Goal: Transaction & Acquisition: Purchase product/service

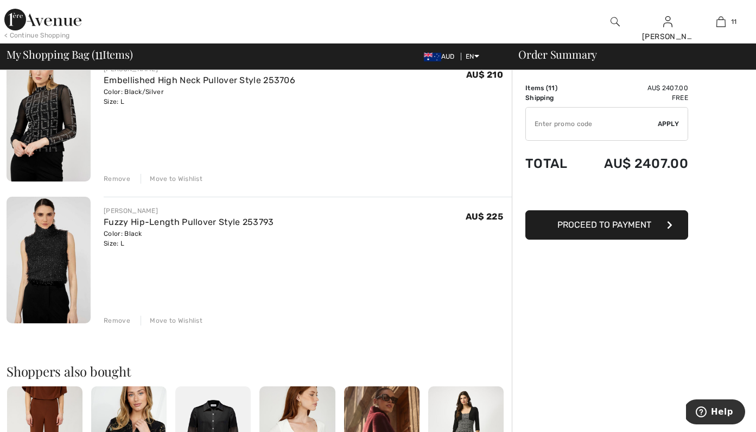
scroll to position [1380, 0]
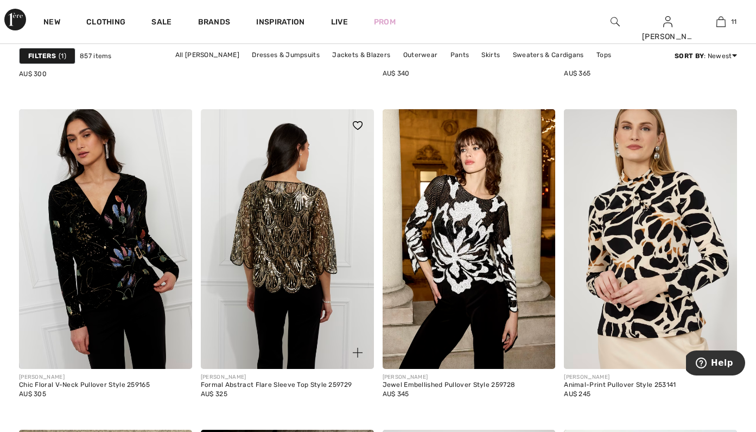
scroll to position [3405, 0]
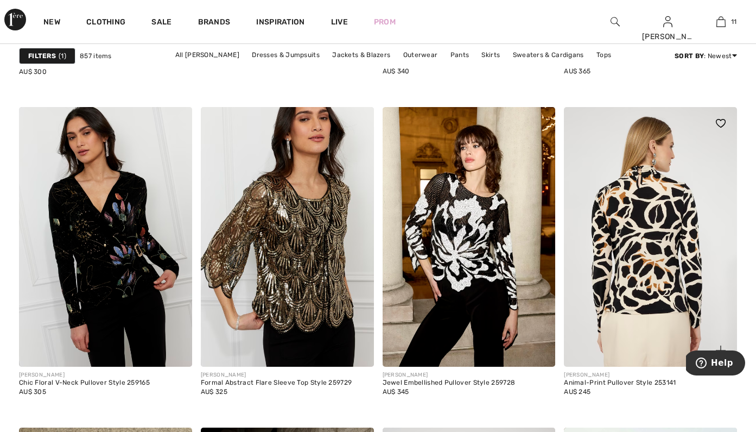
click at [704, 311] on img at bounding box center [650, 237] width 173 height 260
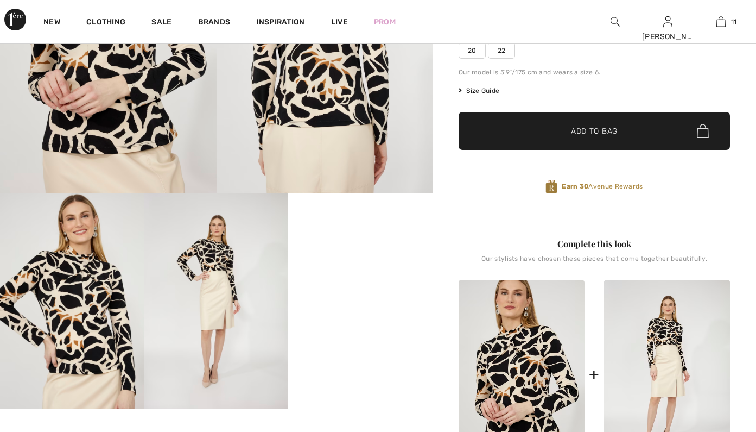
scroll to position [212, 0]
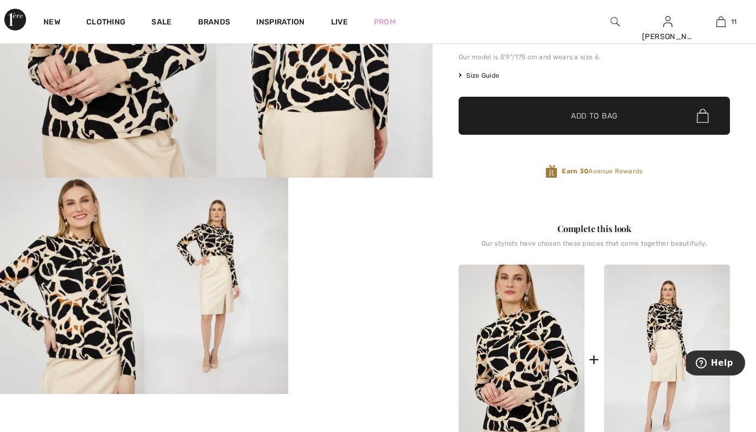
click at [369, 250] on video "Your browser does not support the video tag." at bounding box center [360, 214] width 144 height 72
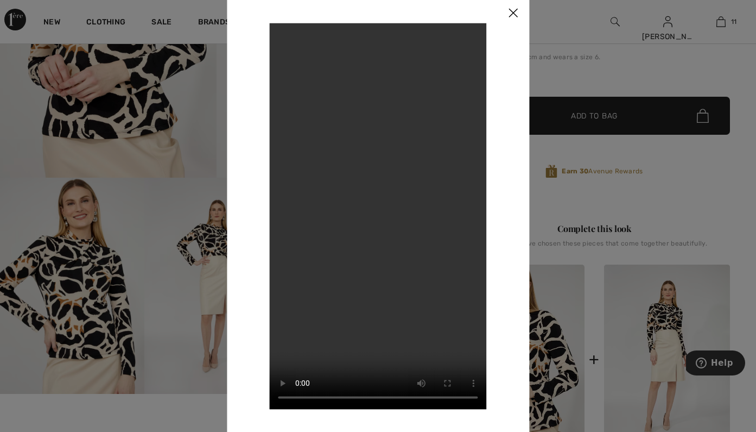
click at [515, 15] on img at bounding box center [513, 14] width 33 height 34
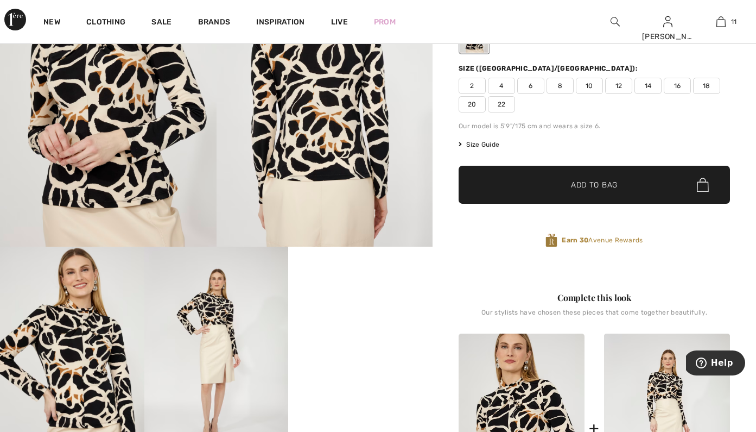
scroll to position [141, 0]
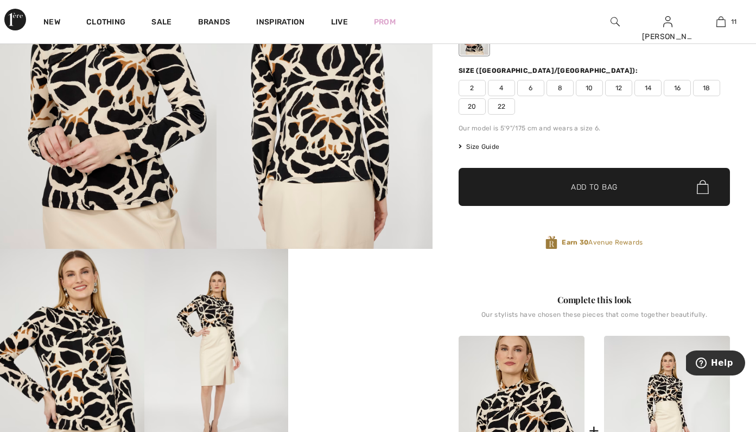
click at [89, 336] on img at bounding box center [72, 357] width 144 height 216
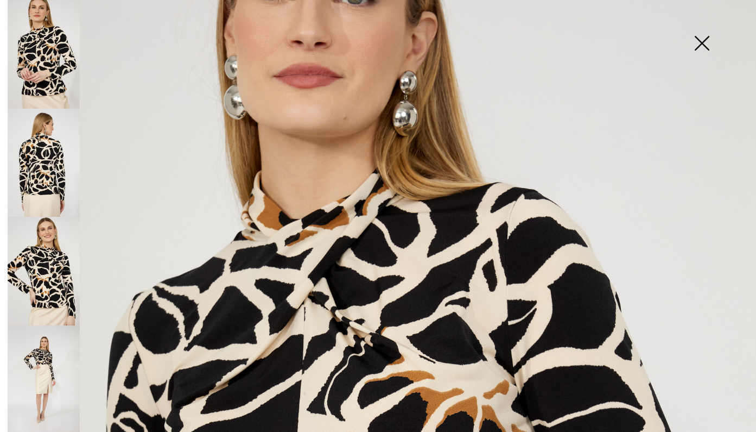
scroll to position [301, 0]
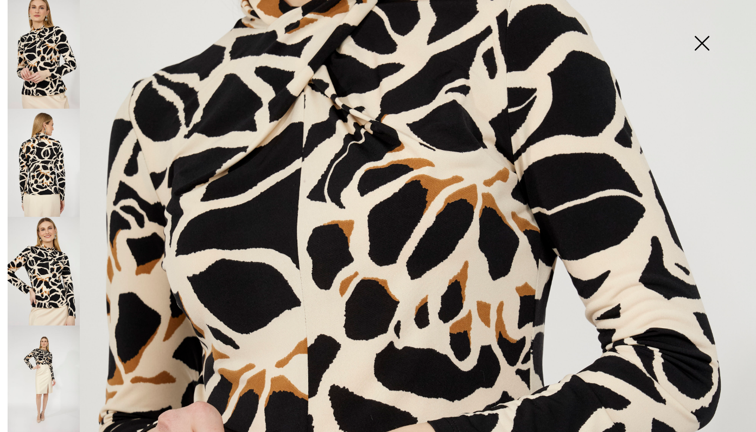
click at [52, 250] on img at bounding box center [44, 271] width 72 height 109
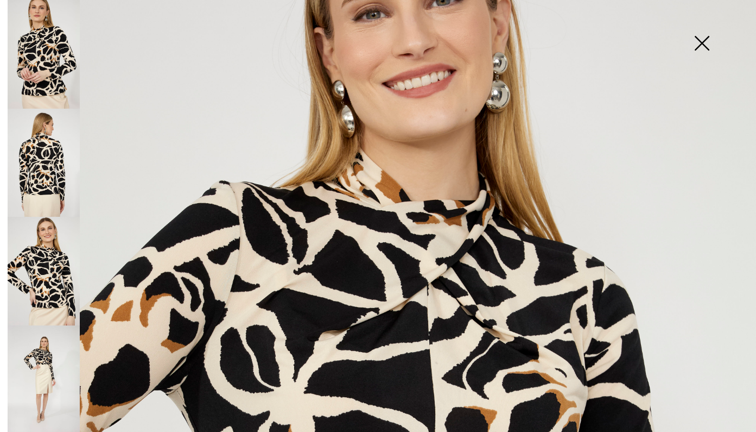
scroll to position [122, 0]
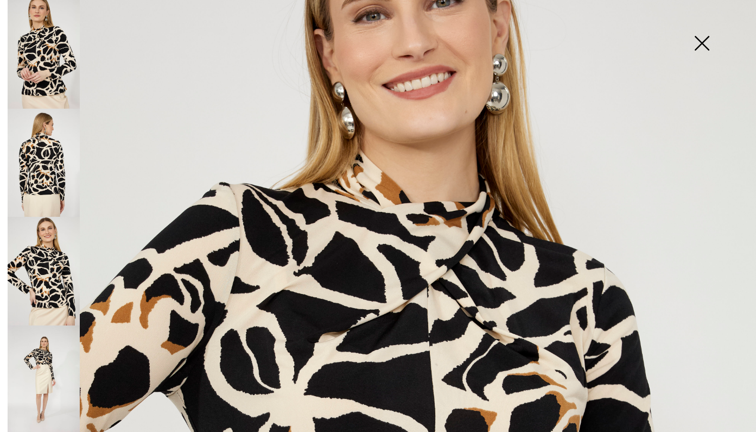
click at [707, 43] on img at bounding box center [702, 44] width 54 height 56
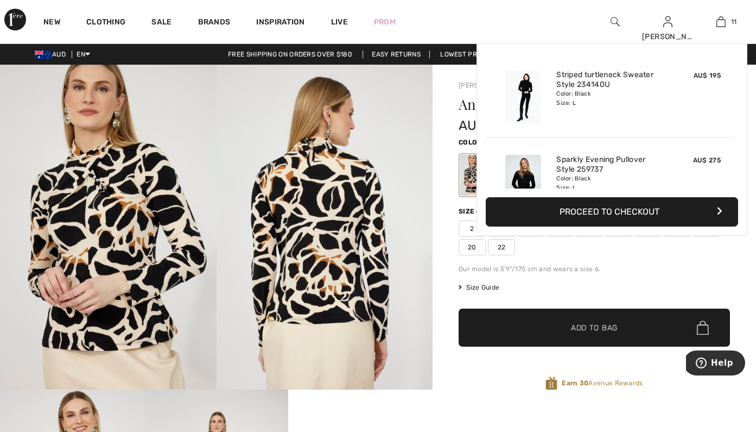
scroll to position [0, 0]
click at [721, 28] on div "11 Added to Bag Frank Lyman Striped Turtleneck Sweater Style 234140u AU$ 195 Co…" at bounding box center [721, 21] width 53 height 43
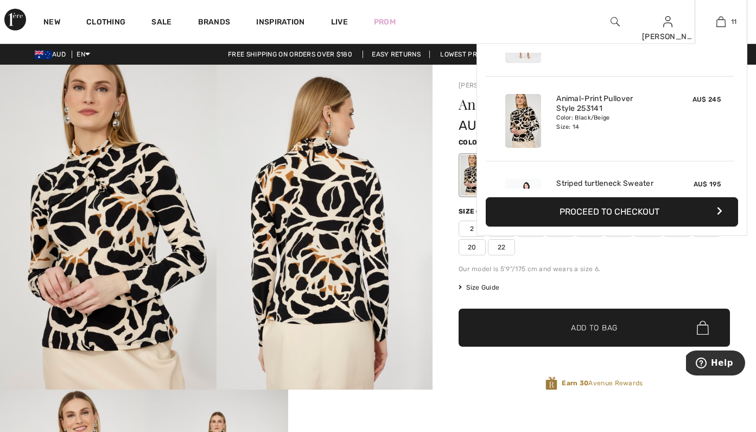
scroll to position [231, 0]
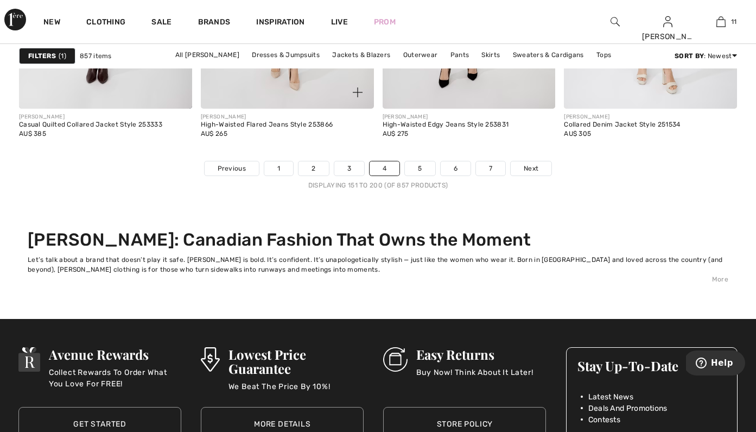
scroll to position [5070, 0]
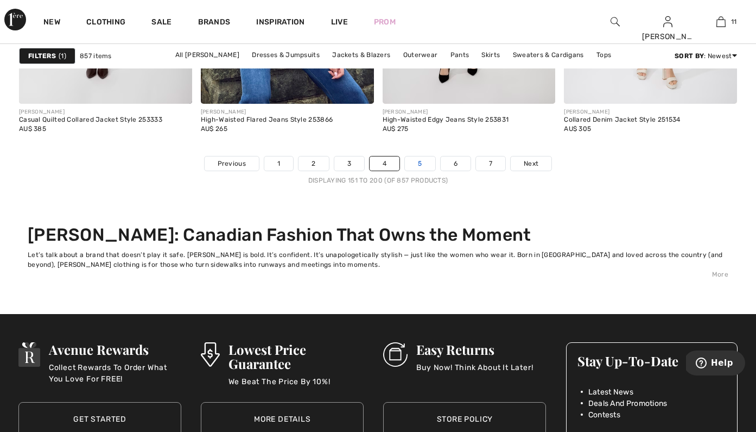
click at [418, 163] on link "5" at bounding box center [420, 163] width 30 height 14
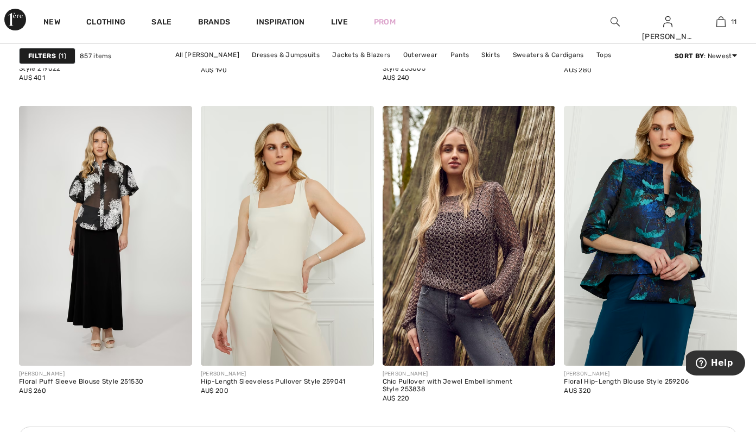
scroll to position [1243, 0]
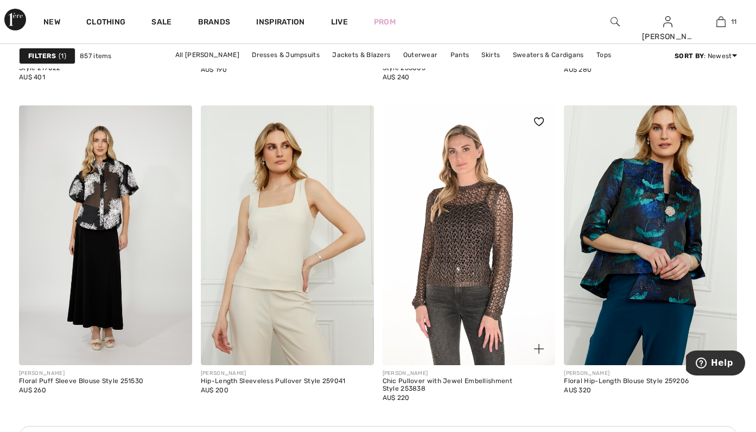
click at [475, 201] on img at bounding box center [469, 235] width 173 height 260
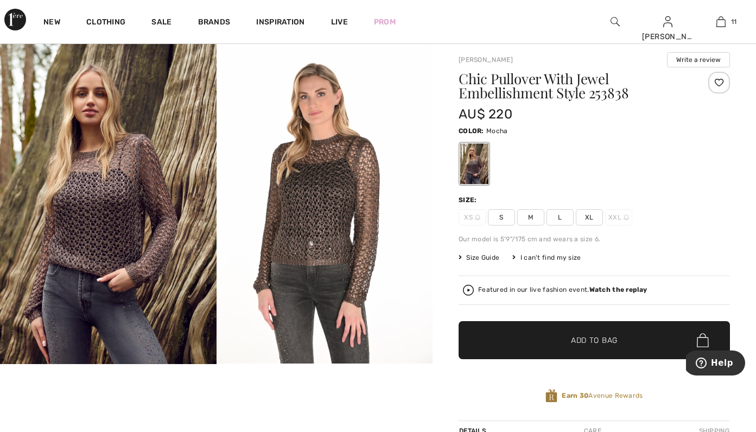
scroll to position [28, 0]
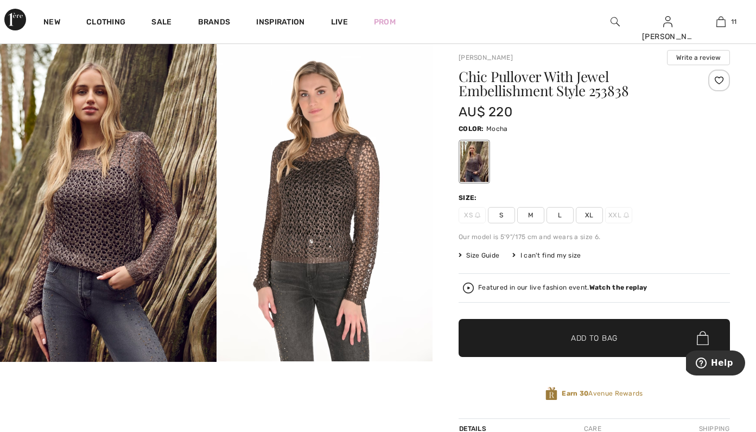
click at [334, 160] on img at bounding box center [325, 199] width 217 height 324
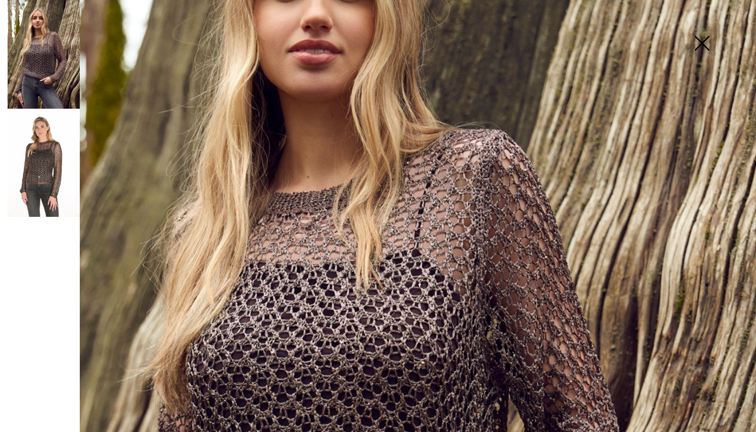
scroll to position [210, 0]
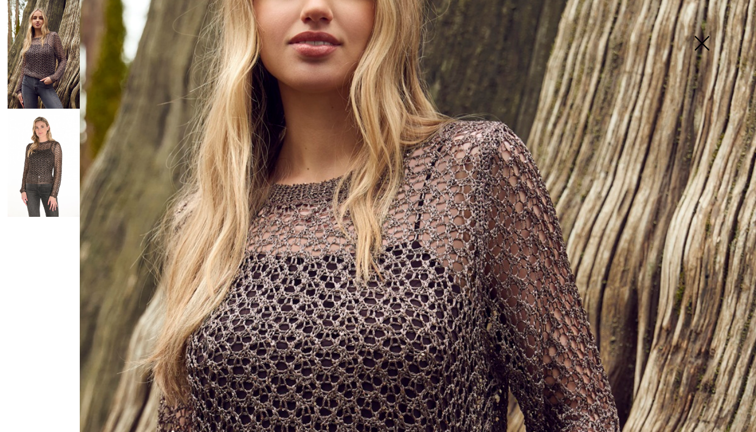
click at [67, 158] on img at bounding box center [44, 163] width 72 height 109
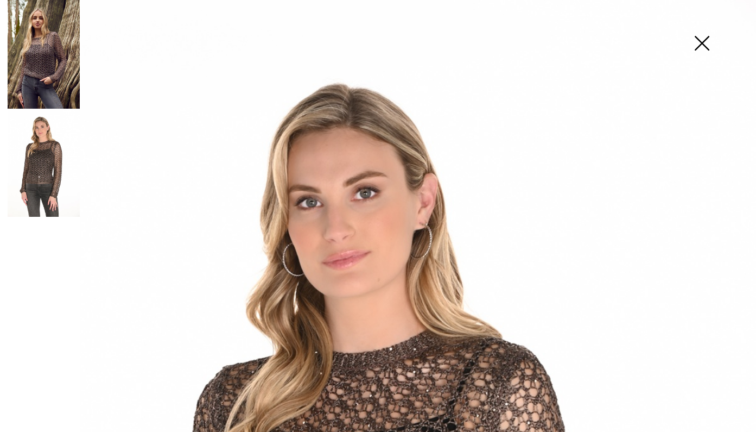
scroll to position [0, 0]
click at [43, 85] on img at bounding box center [44, 54] width 72 height 109
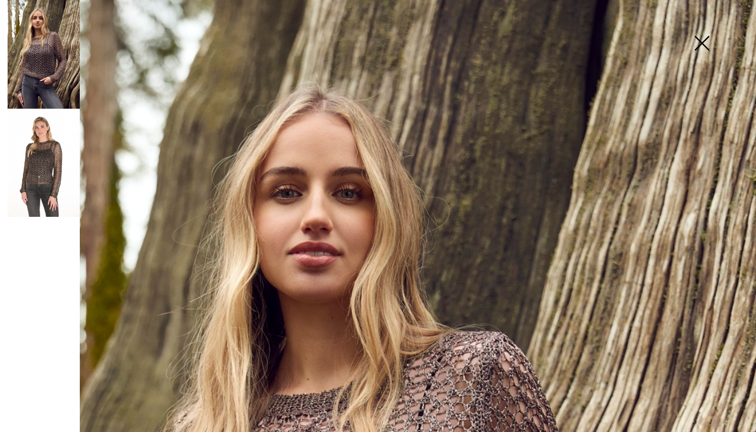
click at [40, 75] on img at bounding box center [44, 54] width 72 height 109
click at [710, 39] on img at bounding box center [702, 44] width 54 height 56
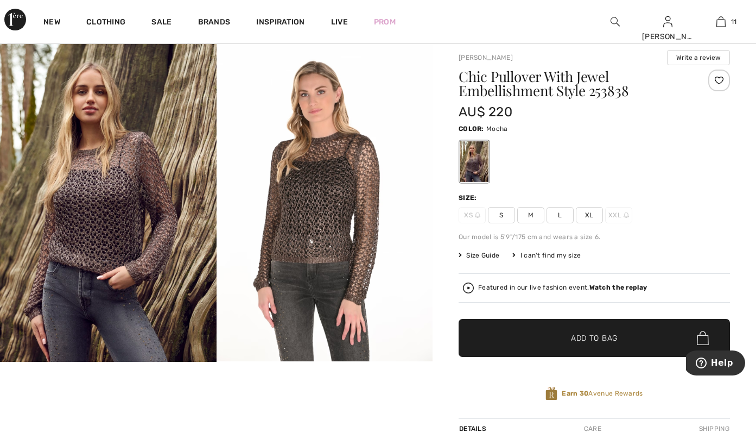
click at [557, 218] on span "L" at bounding box center [560, 215] width 27 height 16
click at [531, 345] on span "✔ Added to Bag Add to Bag" at bounding box center [595, 338] width 272 height 38
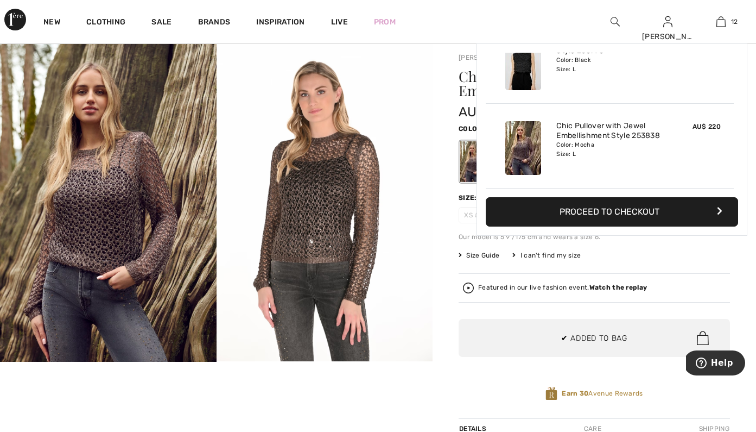
scroll to position [881, 0]
click at [447, 348] on div "Frank Lyman Write a review Chic Pullover With Jewel Embellishment Style 253838 …" at bounding box center [595, 366] width 324 height 659
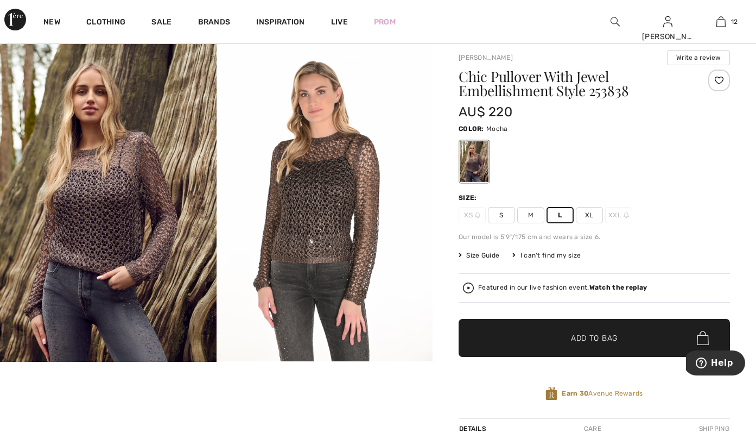
click at [468, 287] on img at bounding box center [468, 287] width 11 height 11
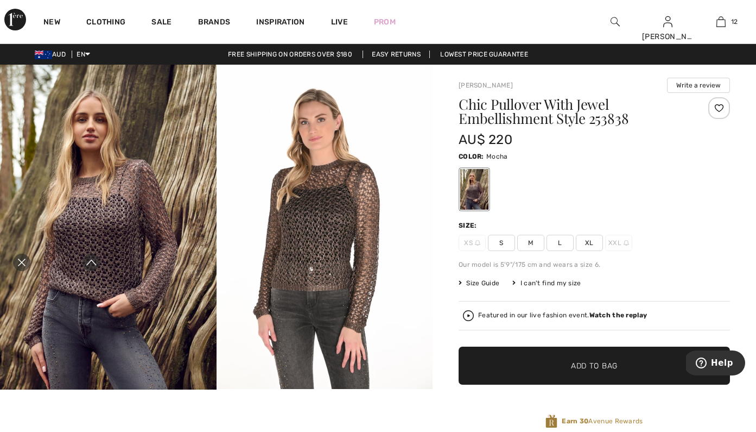
scroll to position [0, 0]
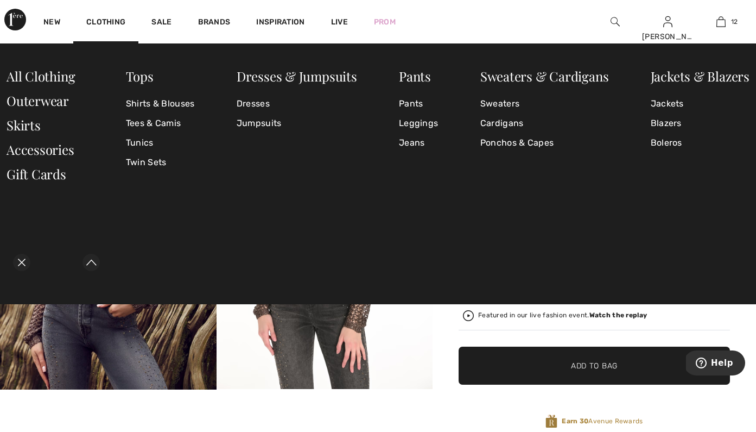
click at [19, 264] on icon "Close live curation" at bounding box center [22, 262] width 8 height 8
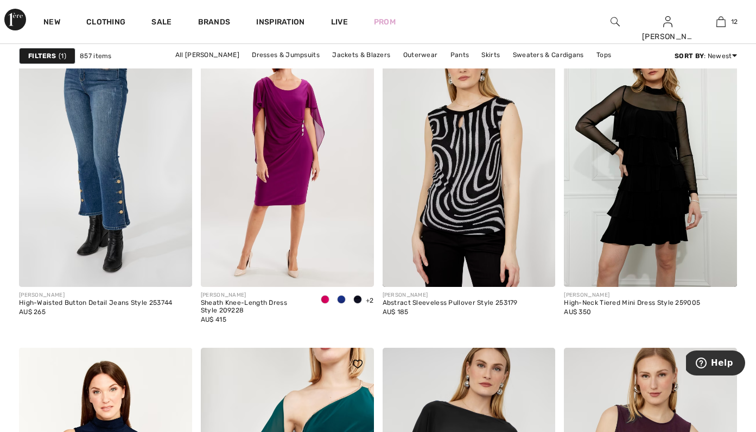
scroll to position [4252, 0]
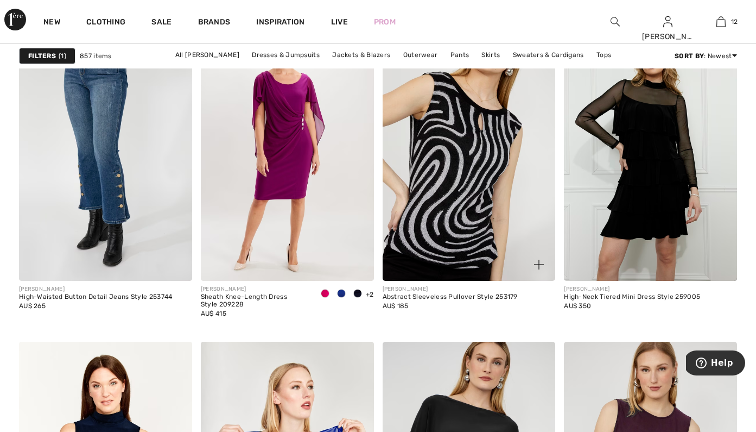
click at [501, 224] on img at bounding box center [469, 151] width 173 height 260
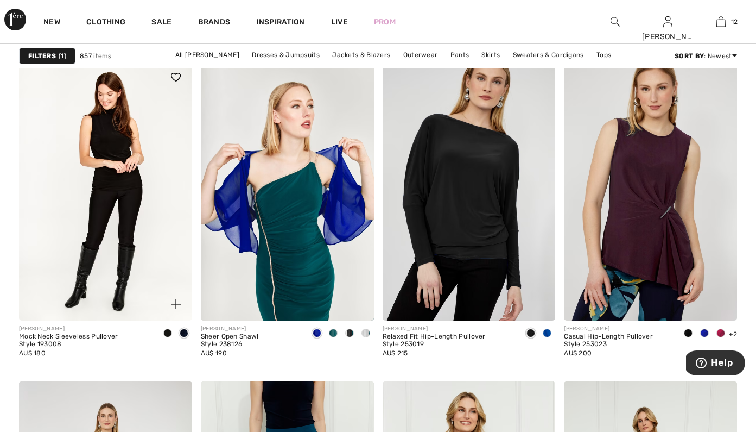
scroll to position [4536, 0]
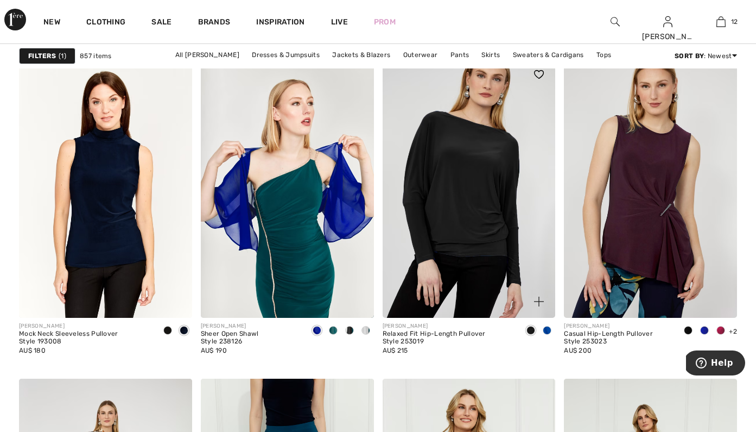
click at [547, 331] on span at bounding box center [547, 330] width 9 height 9
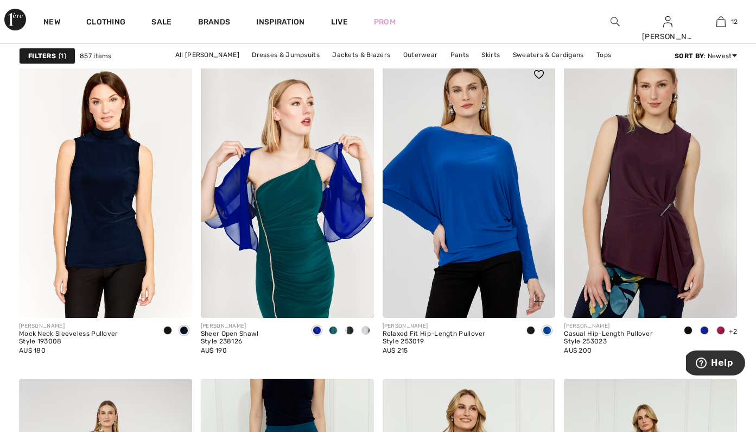
click at [527, 327] on div at bounding box center [531, 331] width 16 height 18
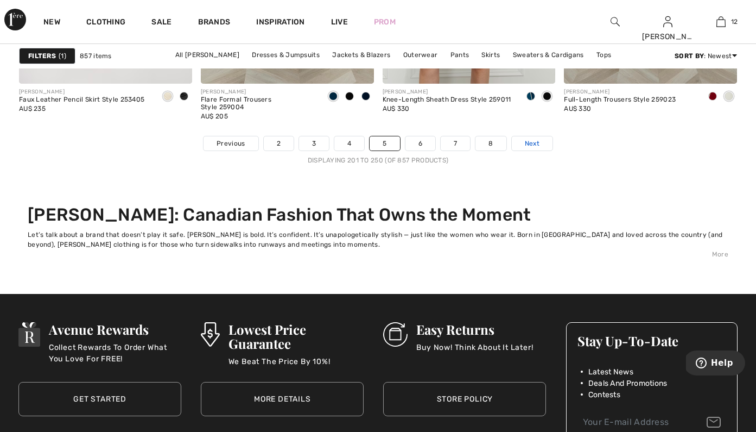
scroll to position [5091, 0]
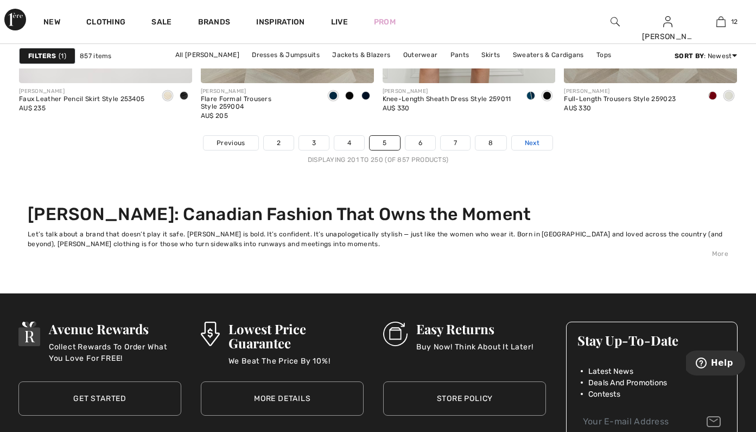
click at [527, 148] on link "Next" at bounding box center [532, 143] width 41 height 14
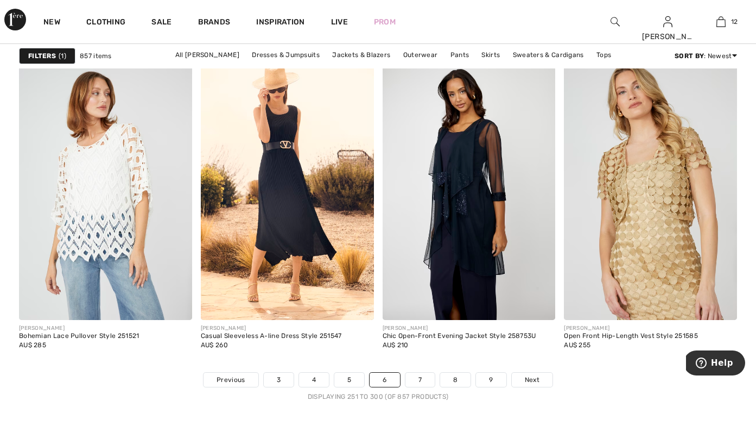
scroll to position [4855, 0]
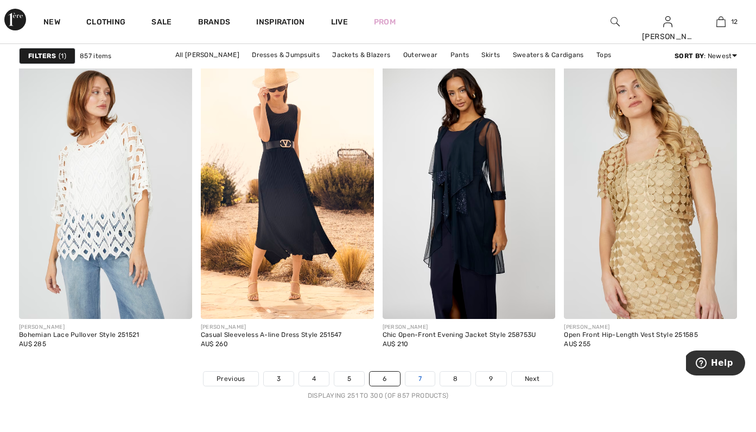
click at [428, 377] on link "7" at bounding box center [420, 378] width 29 height 14
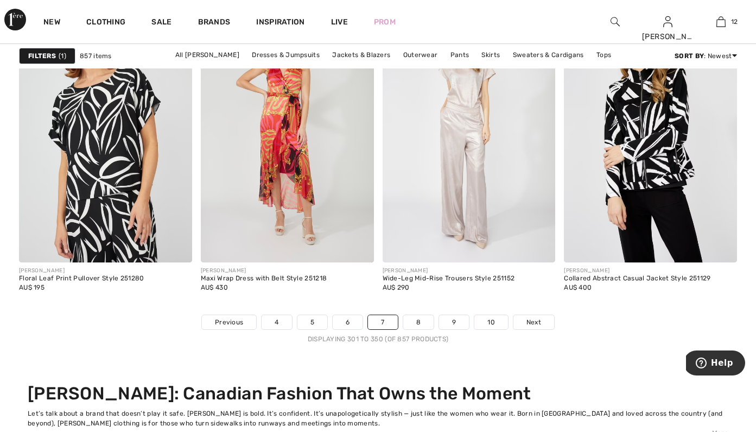
scroll to position [4912, 0]
click at [410, 320] on link "8" at bounding box center [418, 321] width 30 height 14
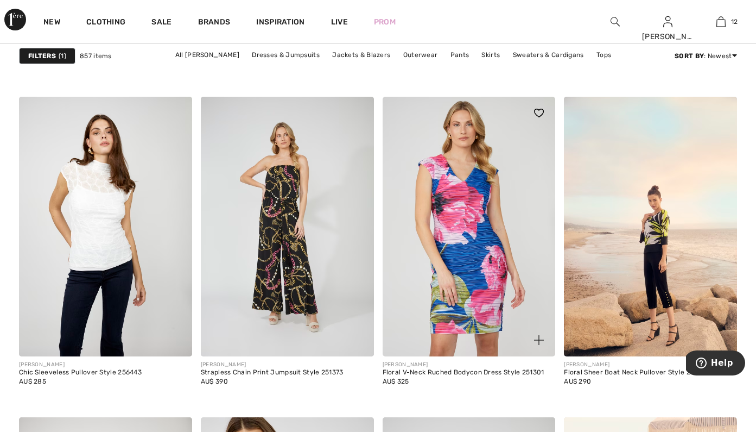
scroll to position [3425, 0]
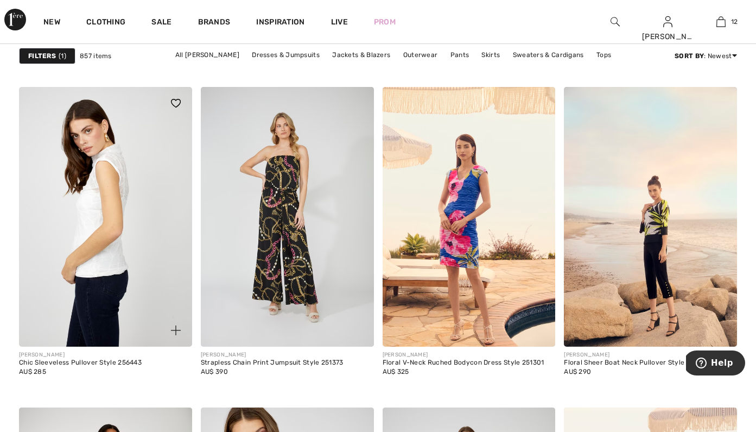
click at [81, 260] on img at bounding box center [105, 217] width 173 height 260
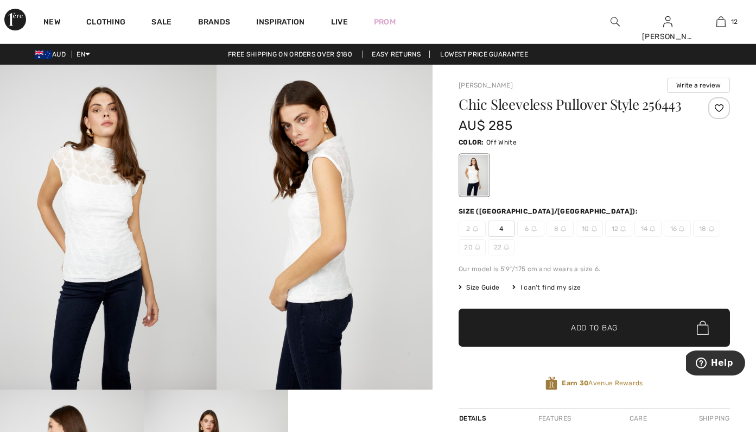
click at [81, 260] on img at bounding box center [108, 227] width 217 height 325
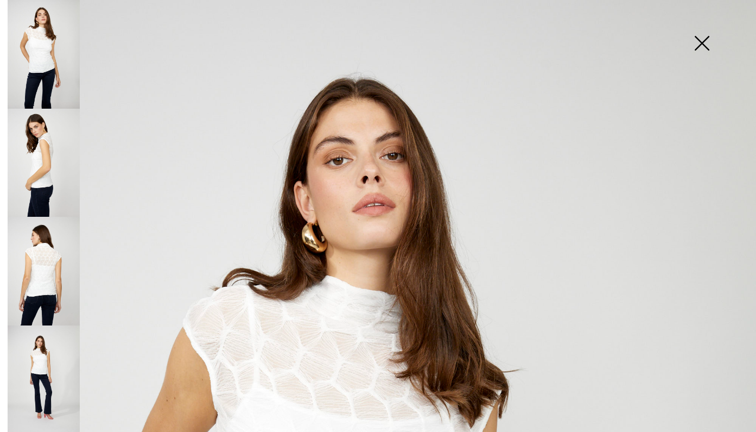
click at [702, 40] on img at bounding box center [702, 44] width 54 height 56
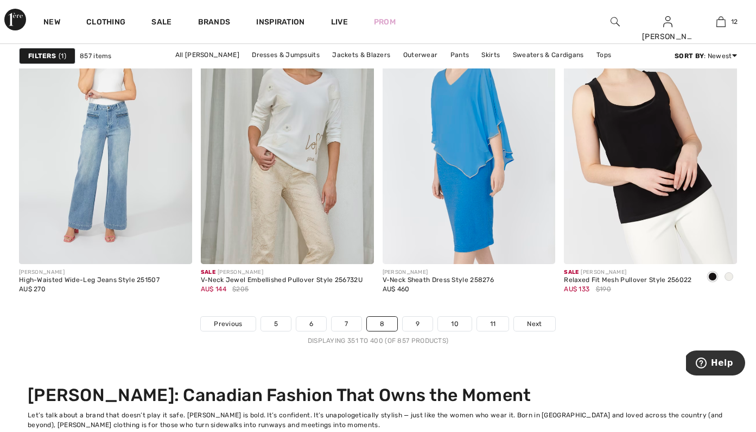
scroll to position [4911, 0]
click at [419, 323] on link "9" at bounding box center [418, 323] width 30 height 14
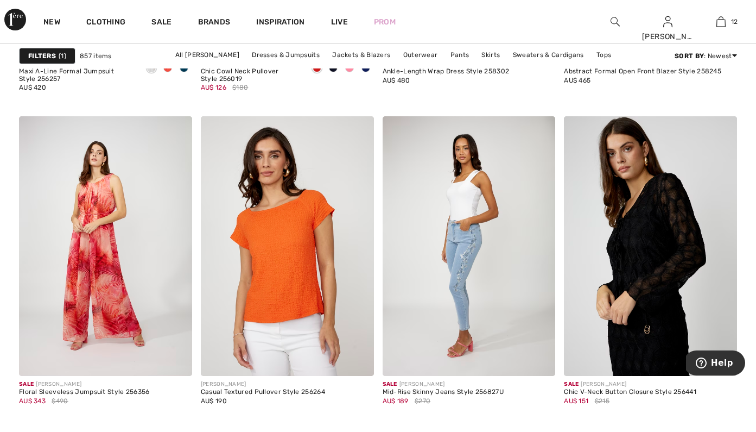
scroll to position [3718, 0]
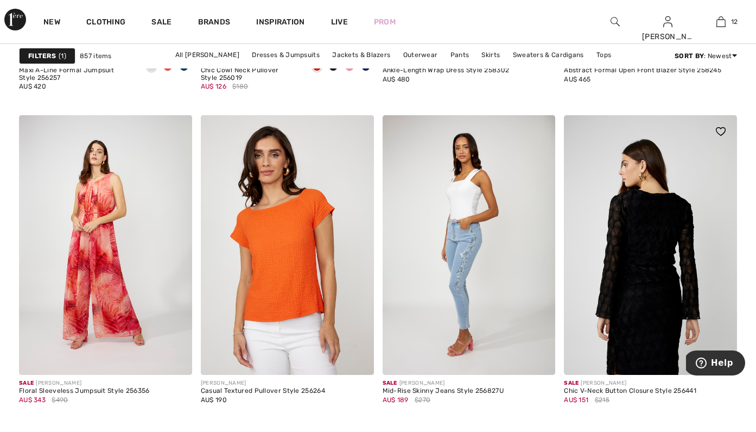
click at [654, 307] on img at bounding box center [650, 245] width 173 height 260
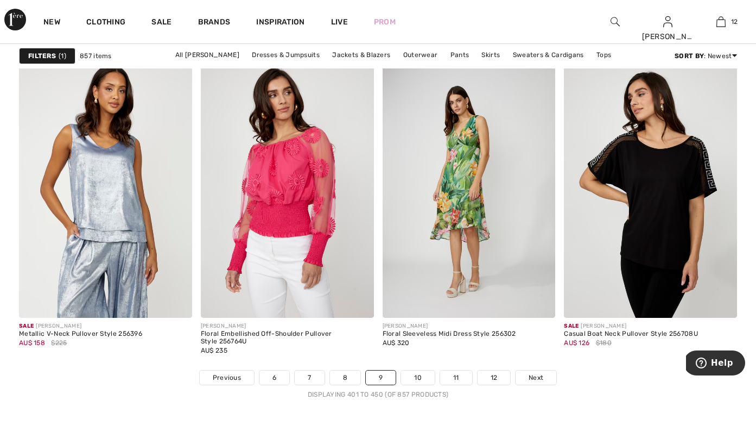
scroll to position [4857, 0]
click at [428, 377] on link "10" at bounding box center [418, 377] width 34 height 14
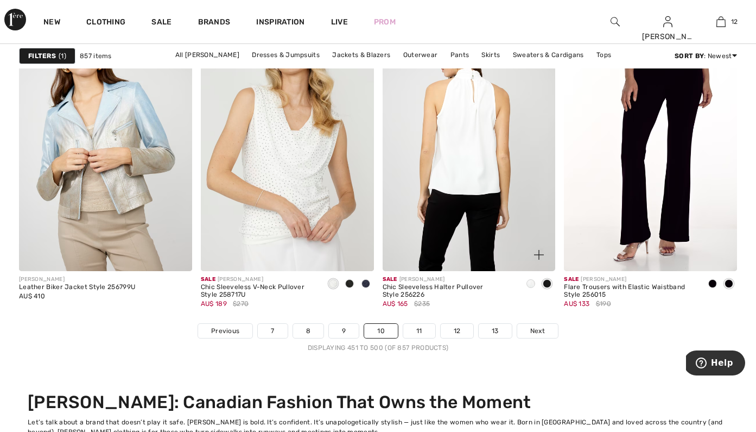
scroll to position [4903, 0]
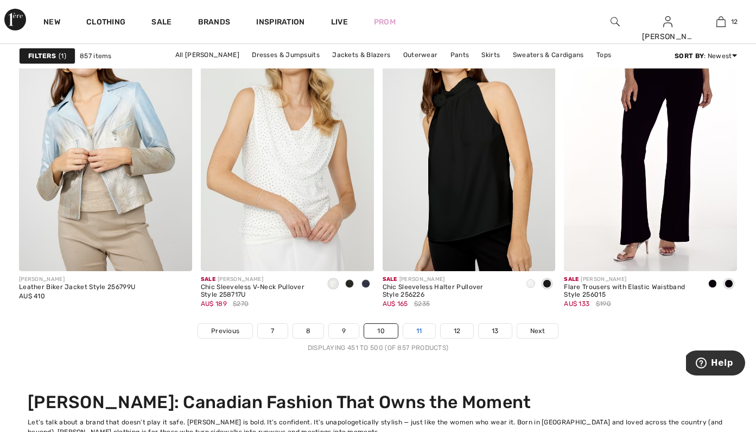
click at [419, 329] on link "11" at bounding box center [419, 331] width 32 height 14
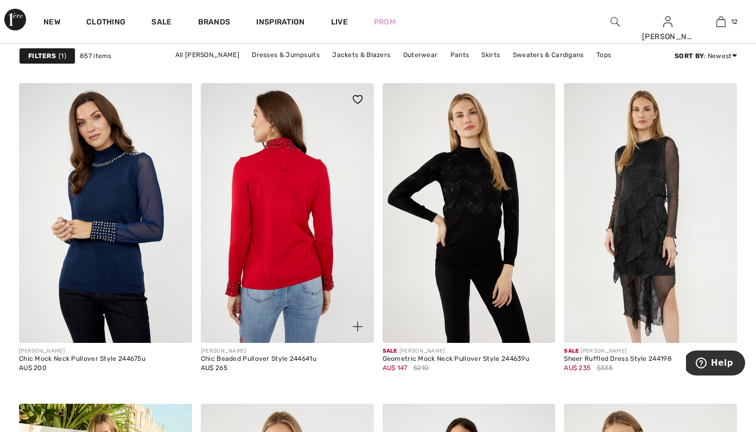
scroll to position [4188, 0]
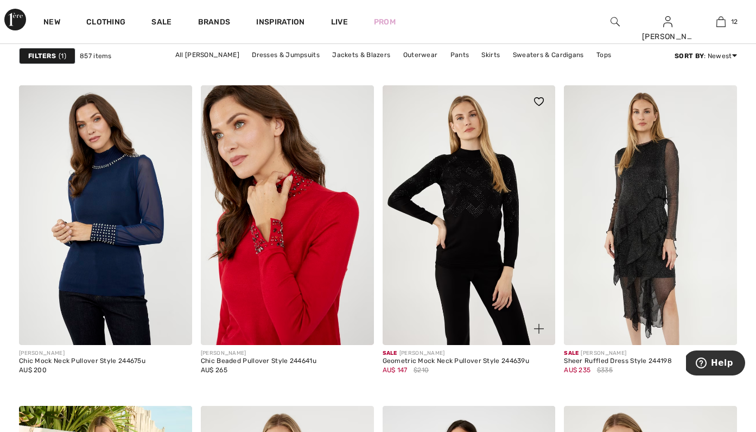
click at [540, 324] on img at bounding box center [539, 329] width 10 height 10
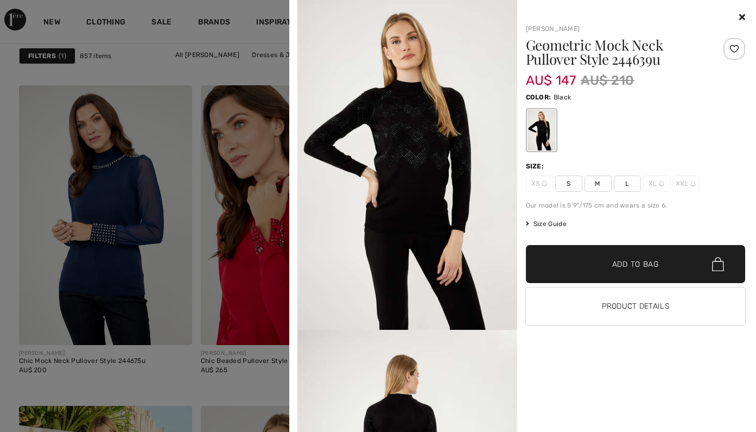
click at [626, 179] on span "L" at bounding box center [627, 183] width 27 height 16
click at [646, 253] on span "✔ Added to Bag Add to Bag" at bounding box center [636, 264] width 220 height 38
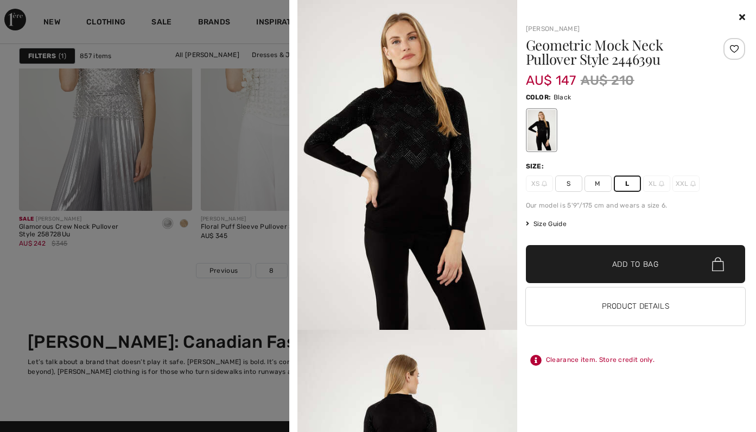
scroll to position [4963, 0]
click at [742, 16] on icon at bounding box center [743, 16] width 6 height 9
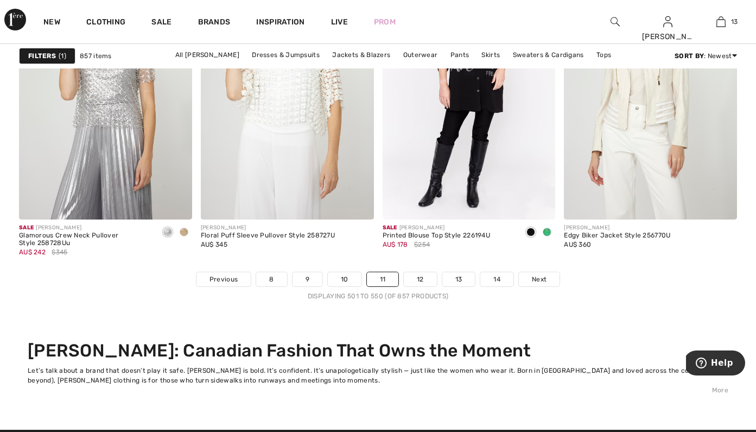
scroll to position [4952, 0]
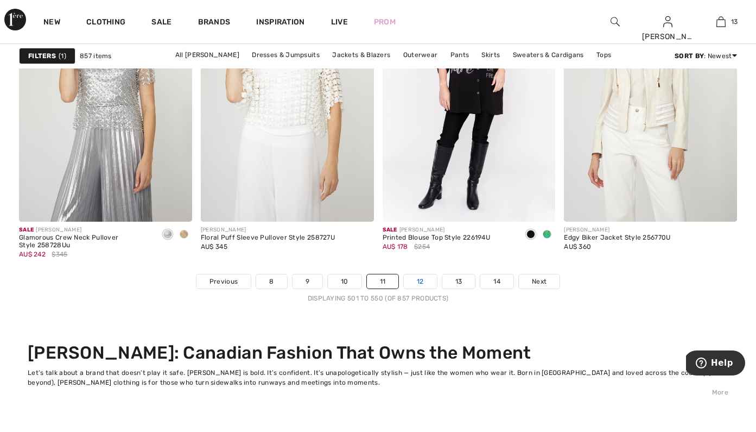
click at [427, 285] on link "12" at bounding box center [420, 281] width 33 height 14
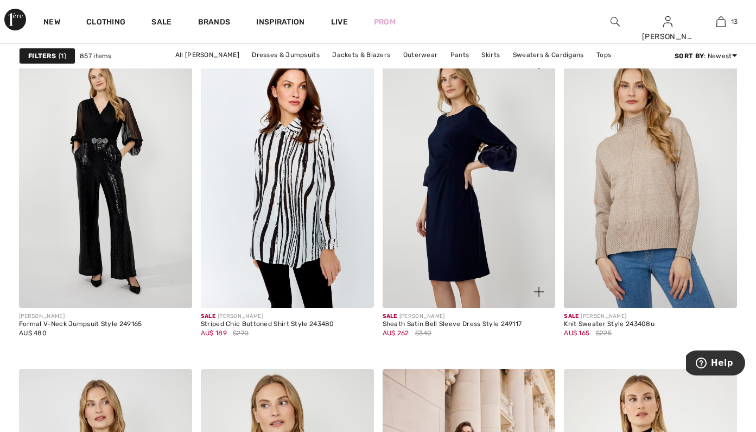
scroll to position [4234, 0]
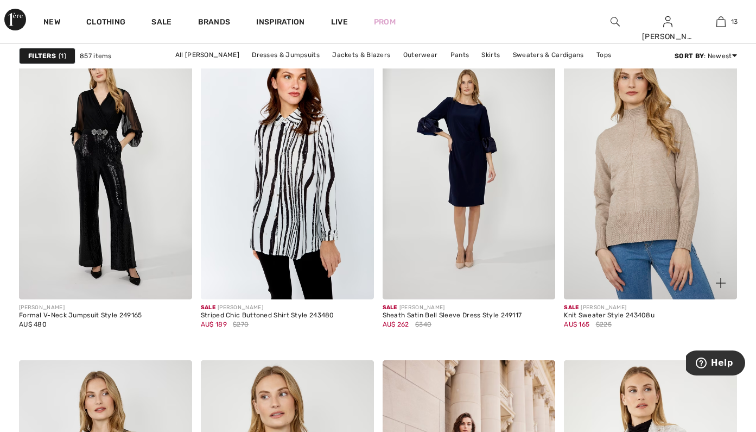
click at [728, 280] on span at bounding box center [721, 283] width 22 height 22
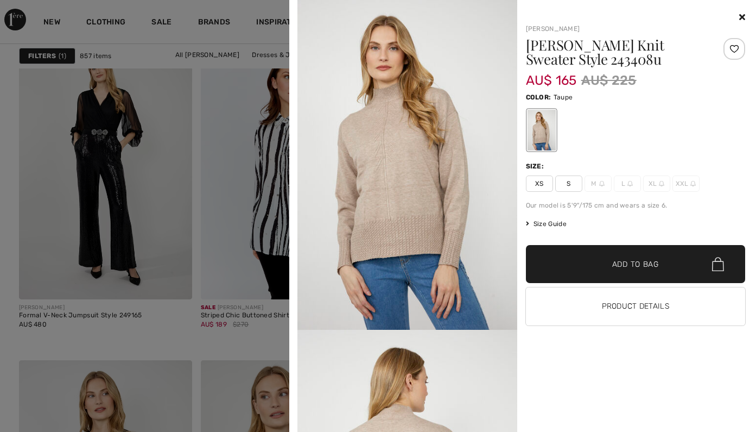
click at [741, 12] on div at bounding box center [636, 17] width 220 height 13
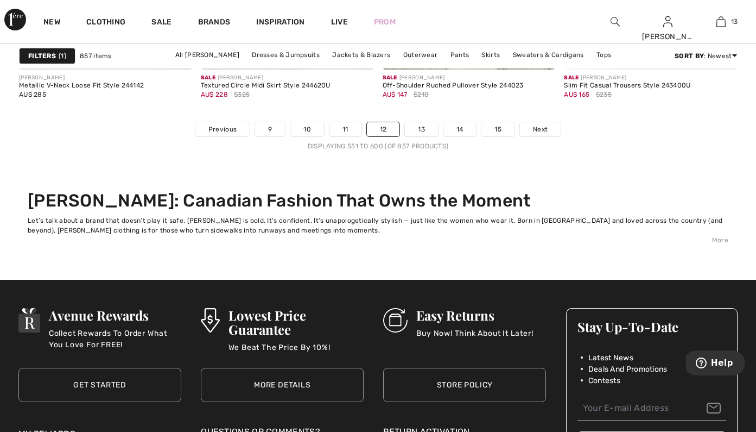
scroll to position [5105, 0]
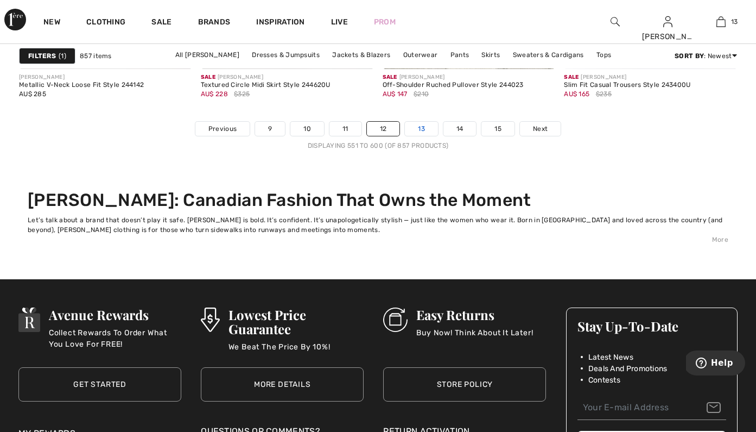
click at [421, 131] on link "13" at bounding box center [421, 129] width 33 height 14
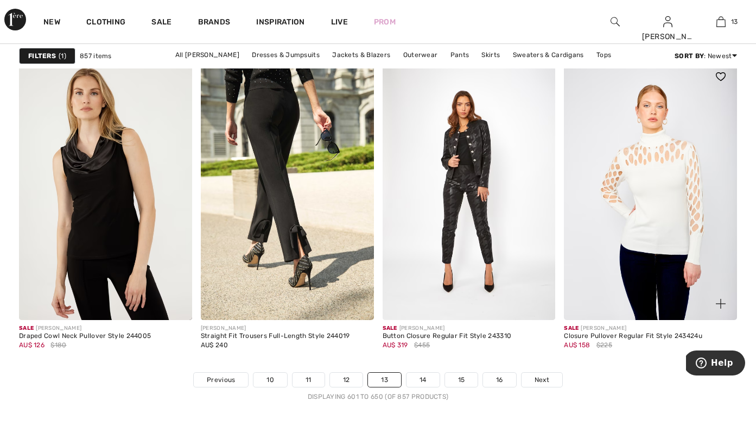
scroll to position [4855, 0]
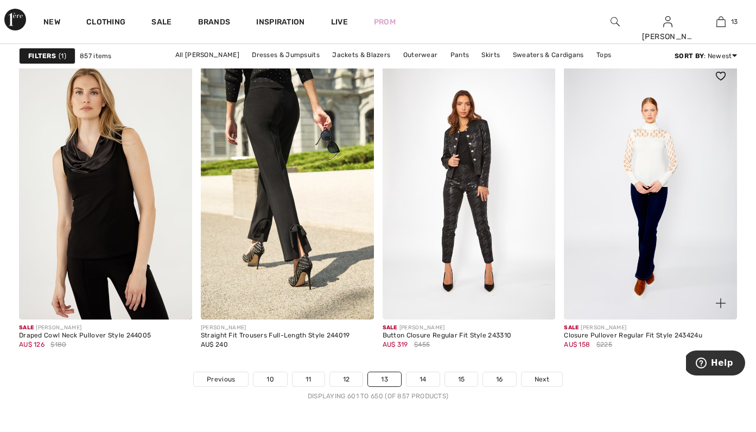
click at [718, 303] on img at bounding box center [721, 303] width 10 height 10
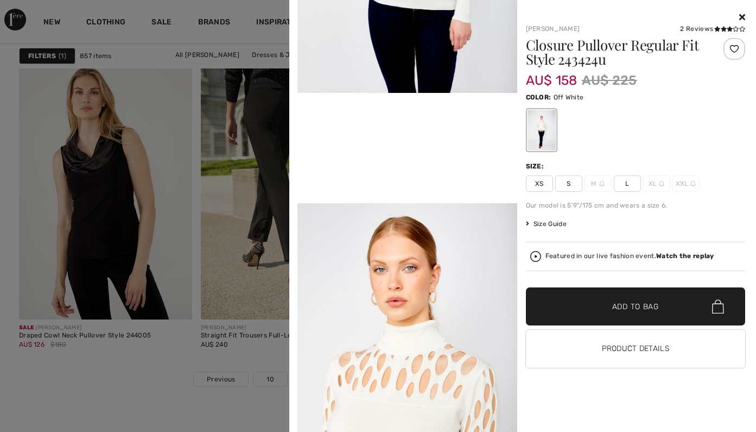
scroll to position [566, 0]
click at [725, 29] on icon at bounding box center [724, 28] width 6 height 5
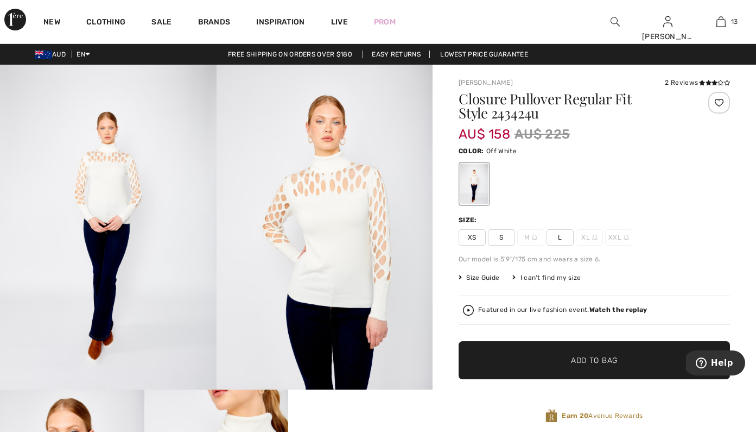
click at [685, 79] on div "2 Reviews" at bounding box center [697, 83] width 65 height 10
click at [704, 83] on icon at bounding box center [702, 82] width 6 height 5
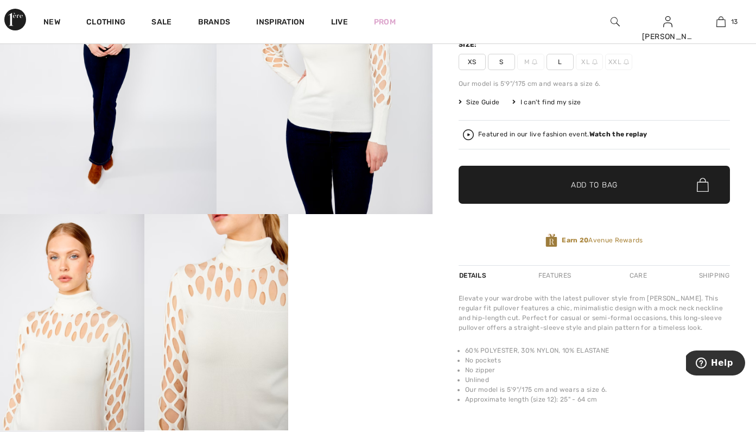
scroll to position [175, 0]
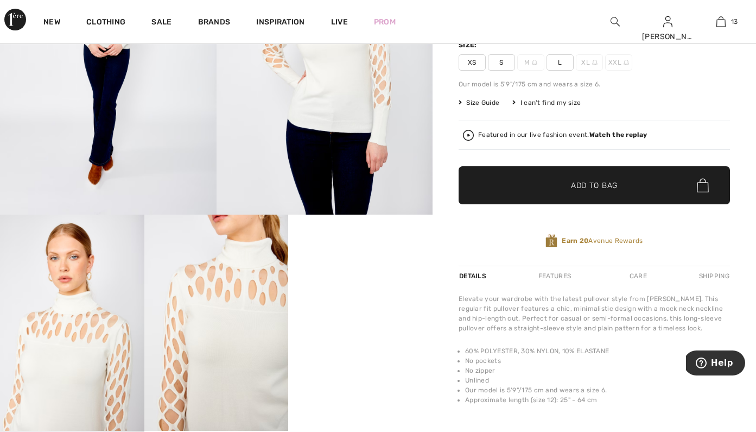
click at [472, 137] on img at bounding box center [468, 135] width 11 height 11
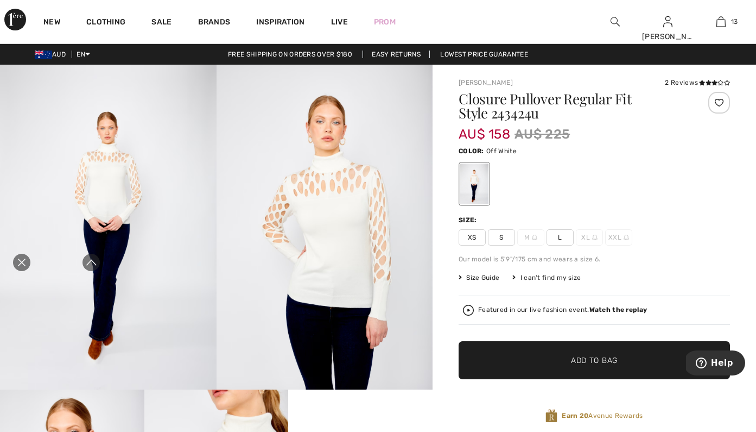
scroll to position [1494, 0]
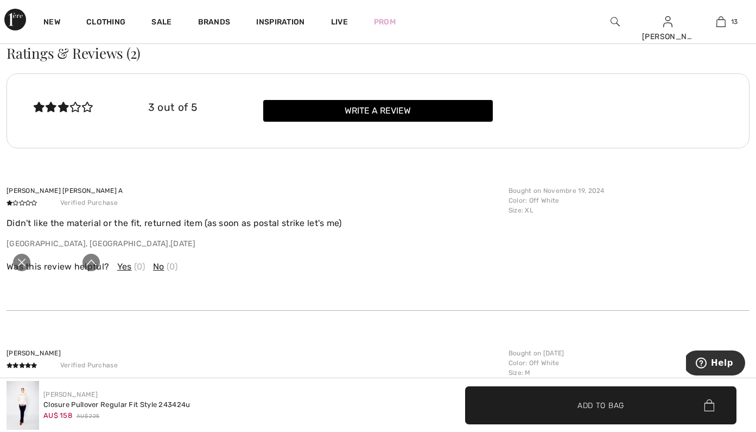
click at [23, 257] on icon "Close live curation" at bounding box center [21, 262] width 13 height 13
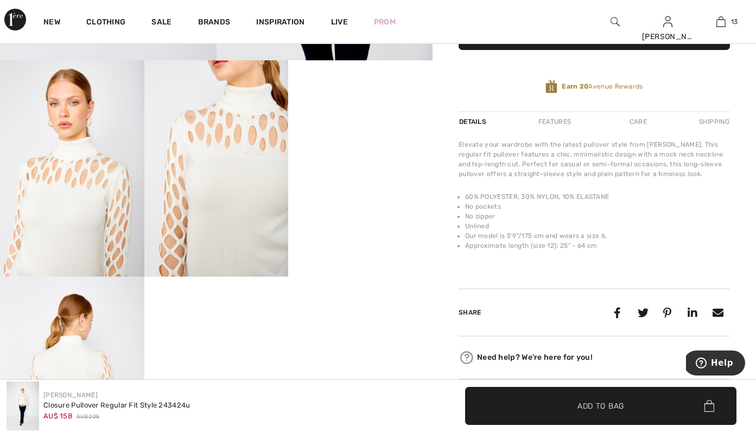
scroll to position [326, 0]
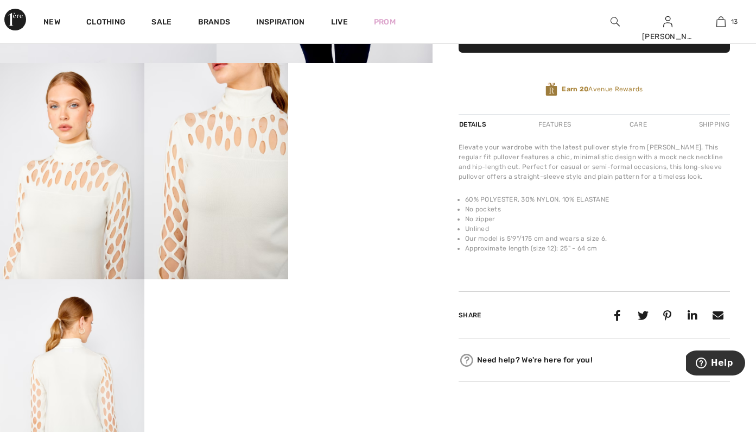
click at [321, 135] on video "Your browser does not support the video tag." at bounding box center [360, 99] width 144 height 72
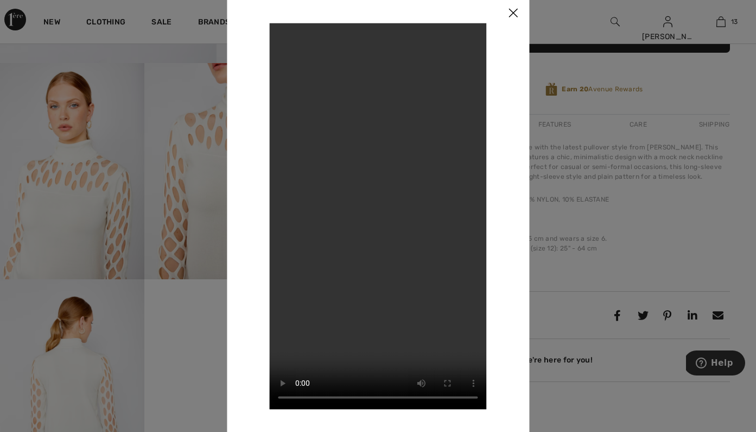
click at [300, 397] on video "Your browser does not support the video tag." at bounding box center [378, 216] width 217 height 386
click at [519, 16] on img at bounding box center [513, 14] width 33 height 34
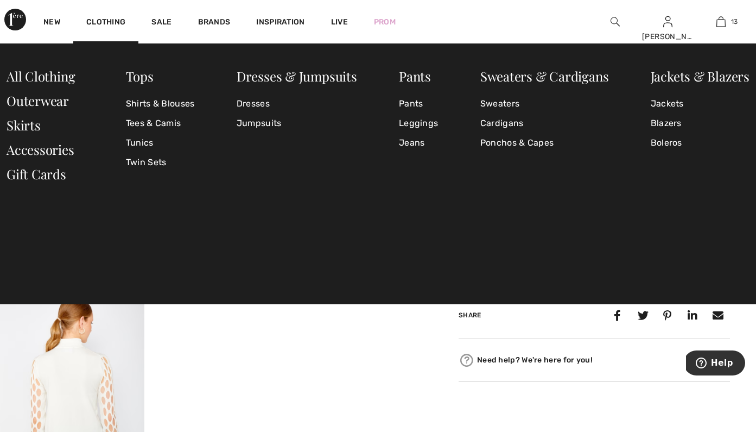
scroll to position [2101, 0]
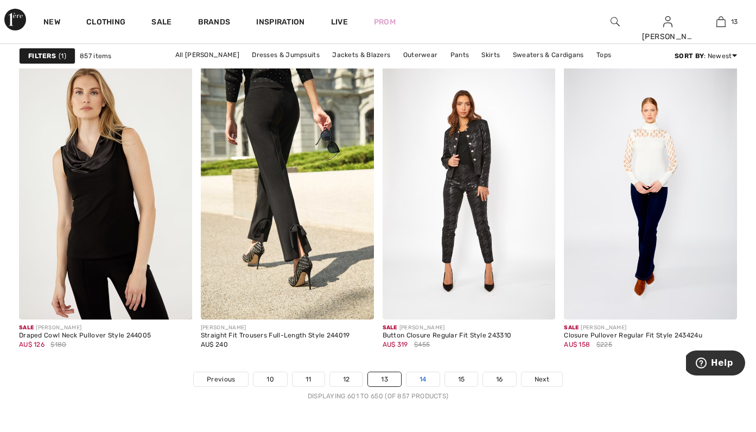
click at [423, 377] on link "14" at bounding box center [423, 379] width 33 height 14
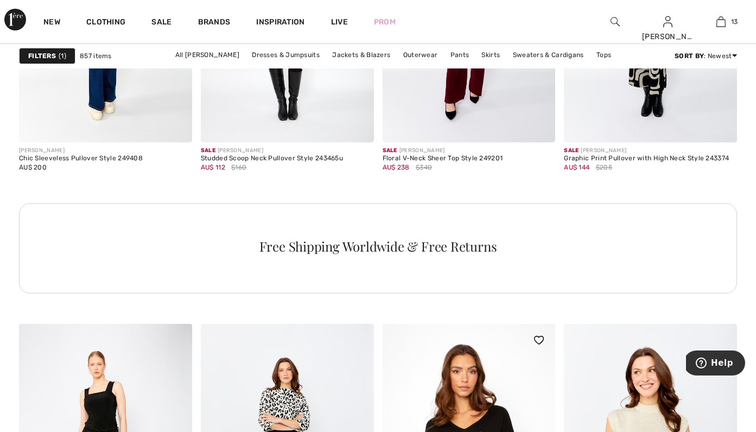
scroll to position [3950, 0]
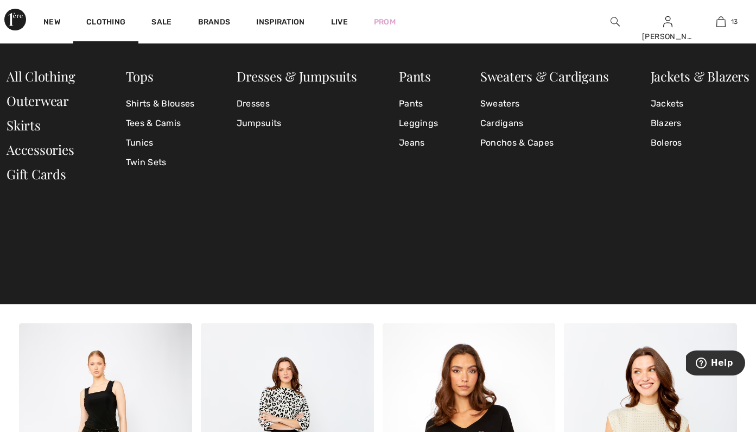
click at [615, 20] on img at bounding box center [615, 21] width 9 height 13
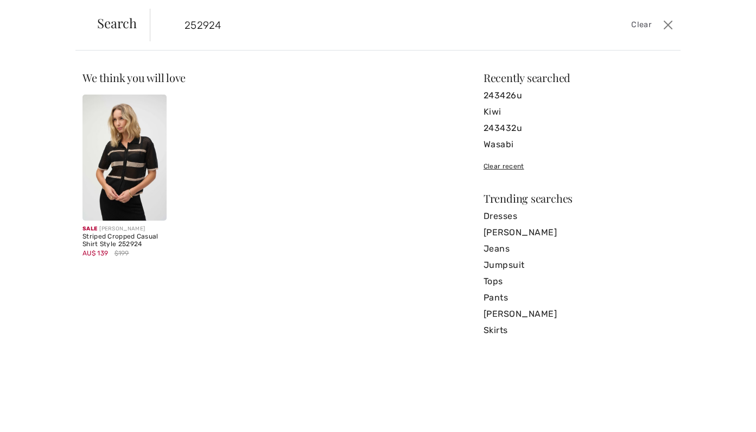
type input "252924"
click at [141, 185] on img at bounding box center [125, 157] width 84 height 126
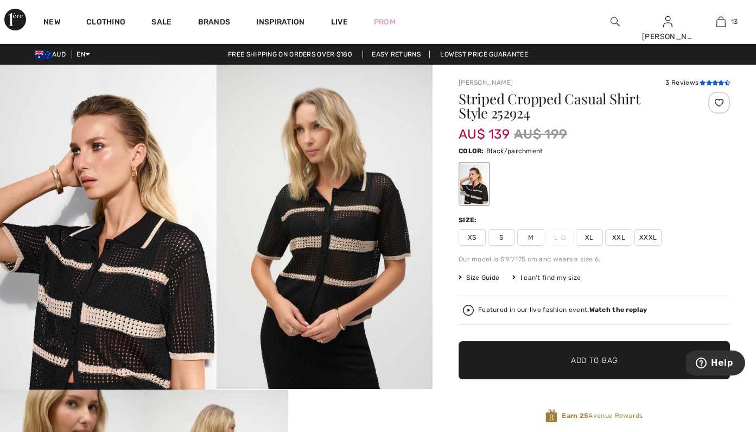
click at [700, 82] on icon at bounding box center [703, 82] width 6 height 5
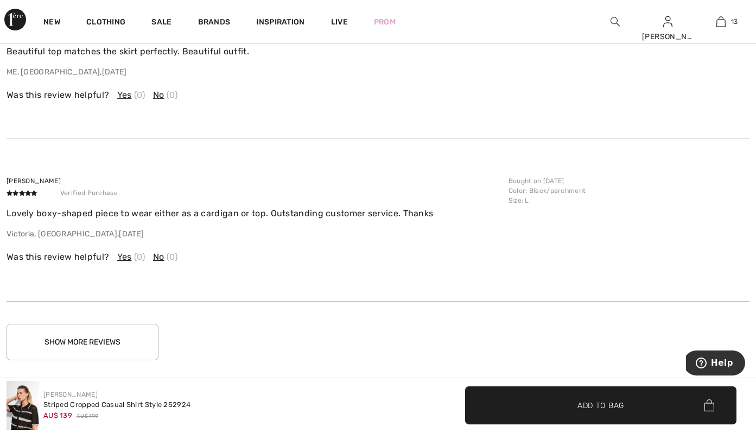
scroll to position [1956, 0]
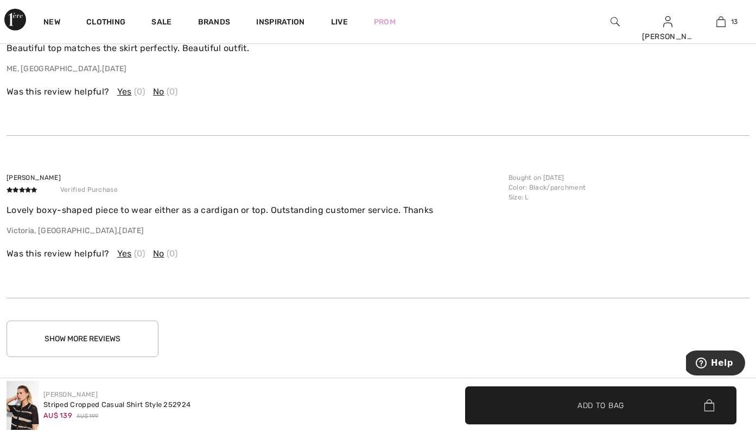
click at [139, 343] on button "Show More Reviews" at bounding box center [83, 338] width 152 height 36
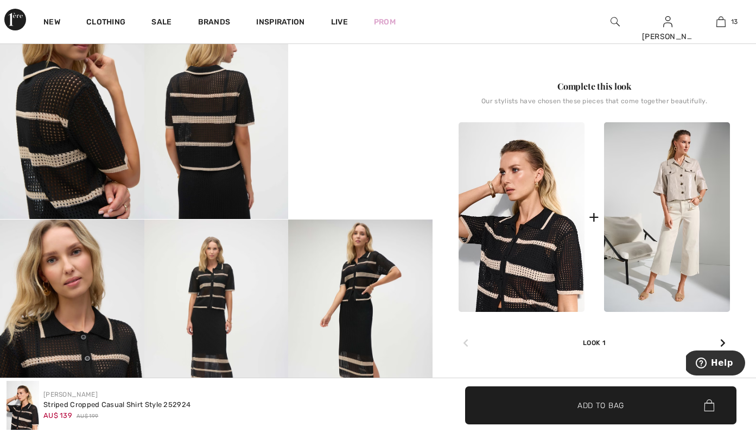
scroll to position [385, 0]
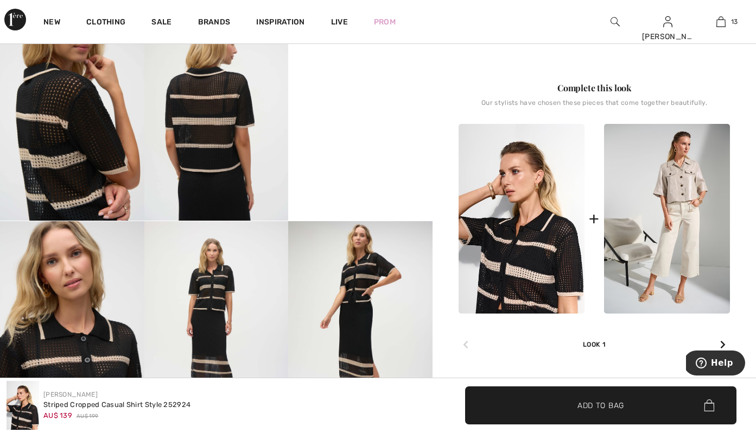
click at [373, 77] on video "Your browser does not support the video tag." at bounding box center [360, 40] width 144 height 72
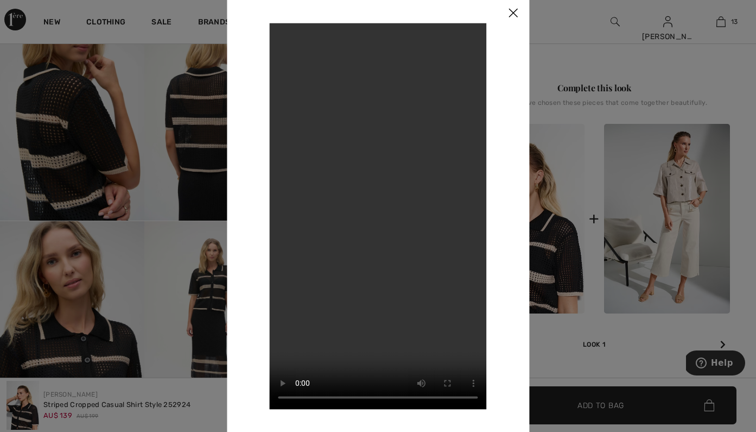
click at [508, 11] on img at bounding box center [513, 14] width 33 height 34
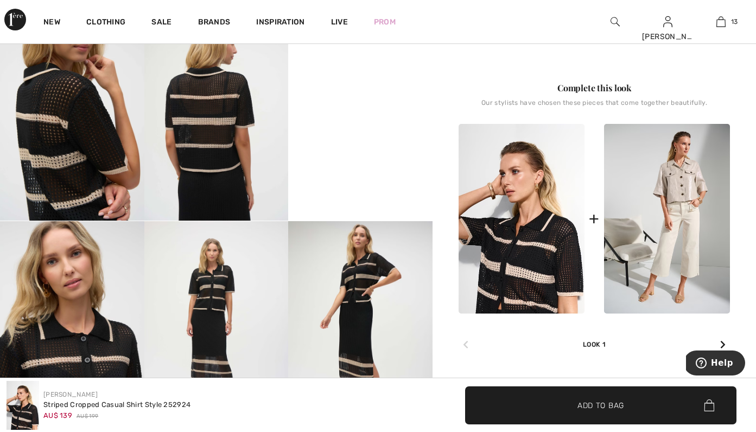
click at [614, 17] on img at bounding box center [615, 21] width 9 height 13
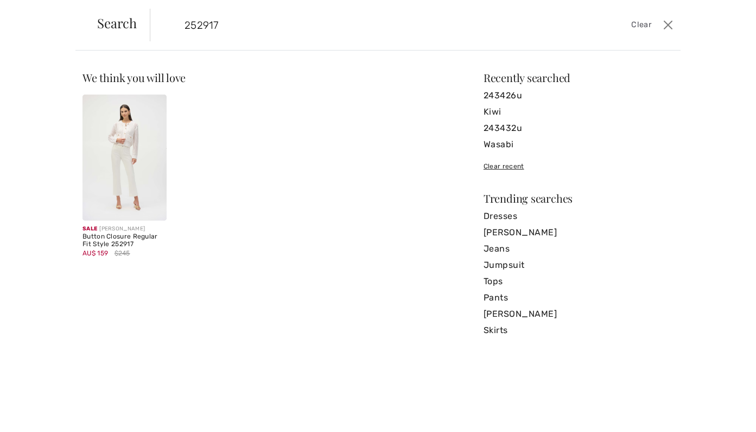
type input "252917"
click at [129, 211] on img at bounding box center [125, 157] width 84 height 126
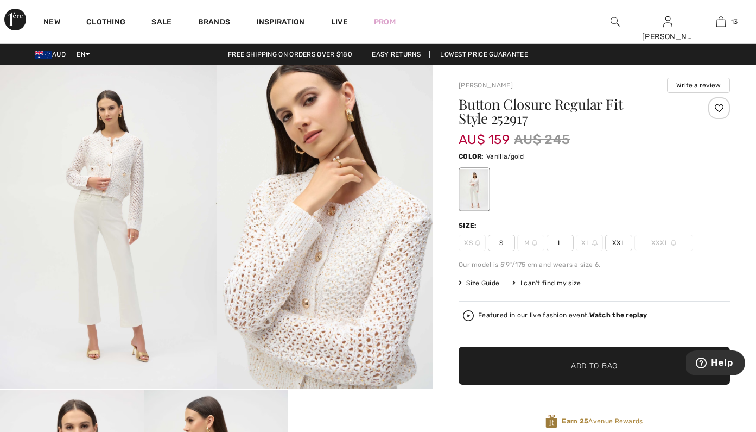
click at [555, 241] on span "L" at bounding box center [560, 243] width 27 height 16
click at [539, 353] on span "✔ Added to Bag Add to Bag" at bounding box center [595, 365] width 272 height 38
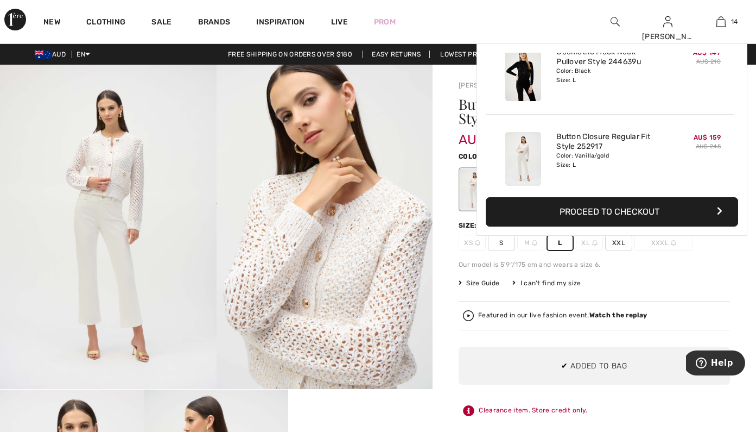
scroll to position [1050, 0]
